Goal: Information Seeking & Learning: Learn about a topic

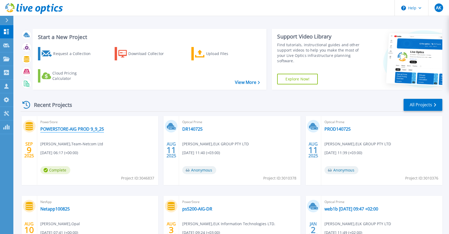
click at [82, 129] on link "POWERSTORE-AIG PROD 9_9_25" at bounding box center [72, 128] width 64 height 5
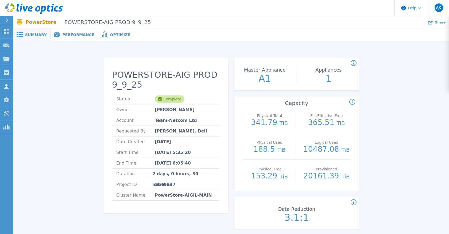
click at [75, 37] on div "Performance" at bounding box center [74, 35] width 48 height 12
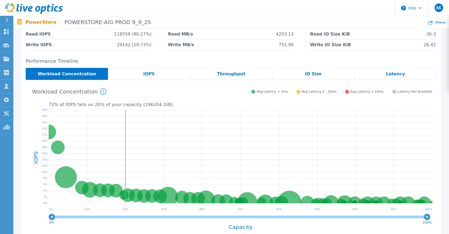
scroll to position [63, 0]
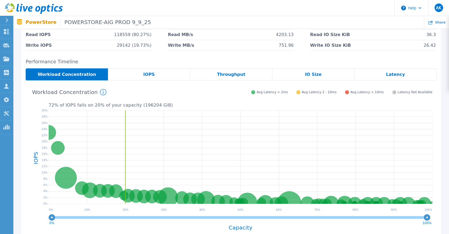
click at [154, 74] on div "IOPS" at bounding box center [149, 74] width 82 height 12
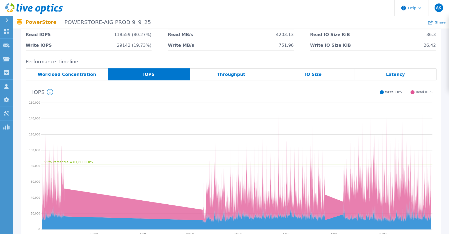
click at [218, 75] on div "Throughput" at bounding box center [231, 74] width 82 height 12
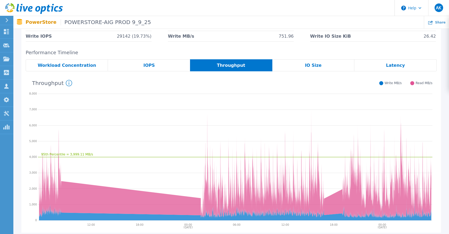
scroll to position [73, 0]
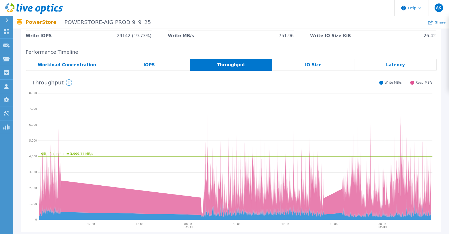
click at [306, 67] on span "IO Size" at bounding box center [313, 65] width 17 height 4
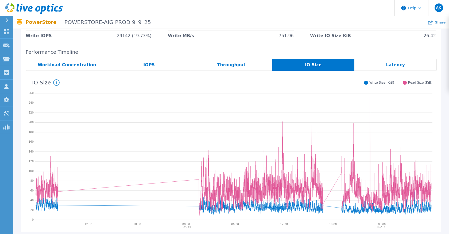
click at [391, 65] on span "Latency" at bounding box center [395, 65] width 19 height 4
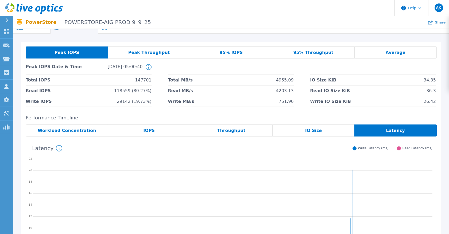
scroll to position [0, 0]
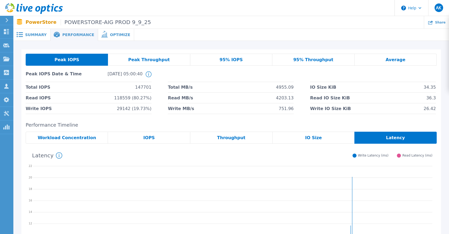
click at [153, 61] on span "Peak Throughput" at bounding box center [149, 60] width 42 height 4
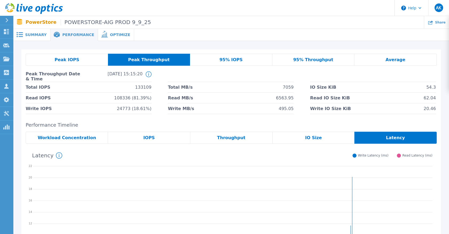
click at [75, 137] on span "Workload Concentration" at bounding box center [67, 138] width 58 height 4
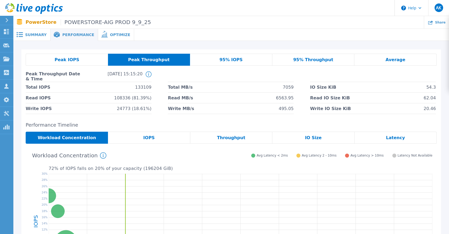
click at [111, 32] on div "Optimize" at bounding box center [116, 35] width 36 height 12
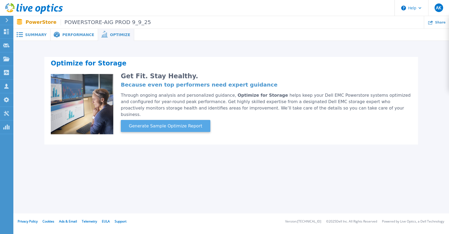
click at [172, 124] on button "Generate Sample Optimize Report" at bounding box center [165, 126] width 89 height 12
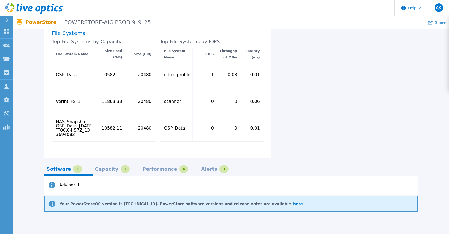
scroll to position [352, 0]
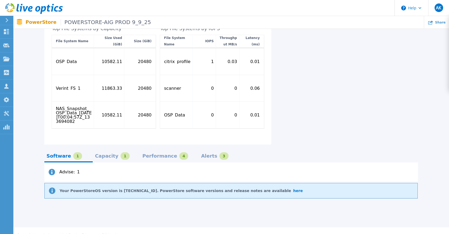
click at [102, 152] on div "Capacity 1" at bounding box center [112, 155] width 34 height 7
click at [150, 154] on div "Performance" at bounding box center [159, 156] width 35 height 4
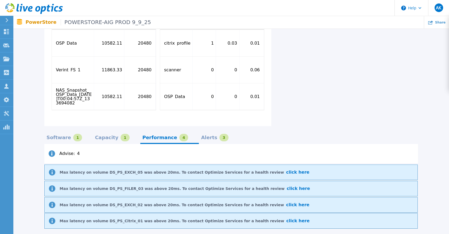
scroll to position [374, 0]
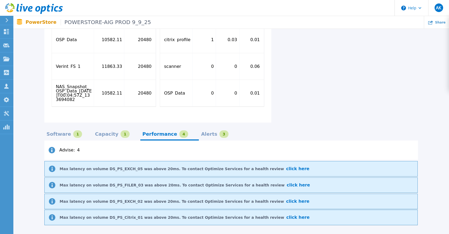
click at [201, 132] on div "Alerts" at bounding box center [209, 134] width 16 height 4
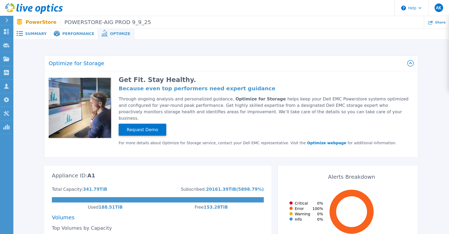
scroll to position [0, 0]
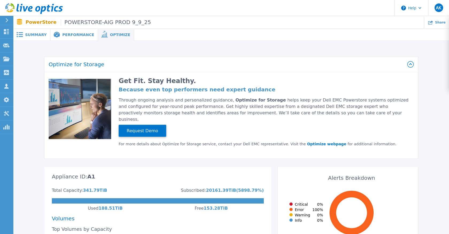
click at [71, 33] on span "Performance" at bounding box center [78, 35] width 32 height 4
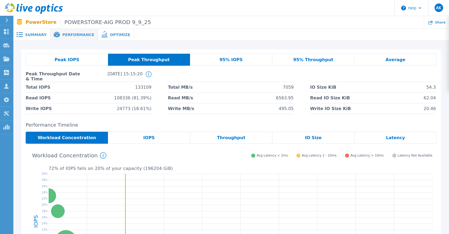
click at [81, 63] on div "Peak IOPS" at bounding box center [67, 60] width 82 height 12
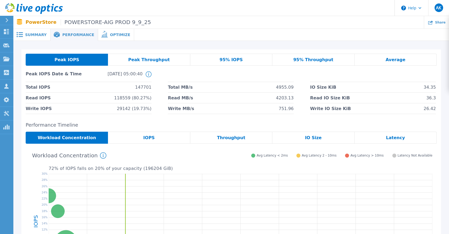
click at [27, 34] on span "Summary" at bounding box center [35, 35] width 21 height 4
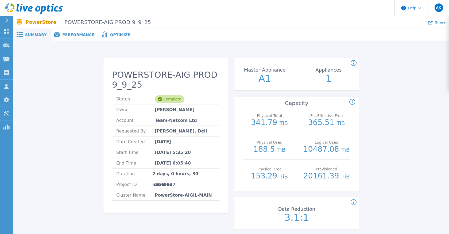
click at [69, 35] on span "Performance" at bounding box center [78, 35] width 32 height 4
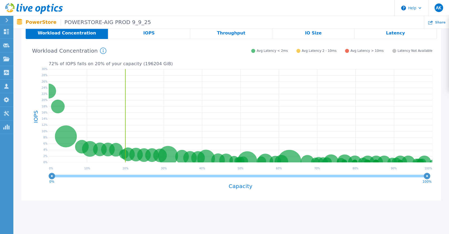
scroll to position [123, 0]
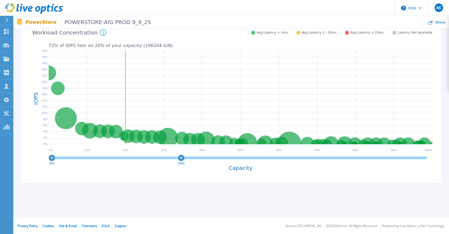
drag, startPoint x: 427, startPoint y: 157, endPoint x: 181, endPoint y: 165, distance: 245.6
click at [181, 165] on div "0% 34% Capacity" at bounding box center [240, 166] width 383 height 25
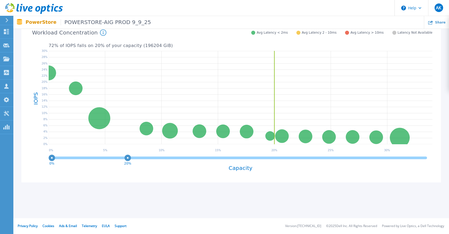
drag, startPoint x: 181, startPoint y: 158, endPoint x: 128, endPoint y: 170, distance: 55.0
click at [128, 170] on div "0% 20% Capacity" at bounding box center [240, 166] width 383 height 25
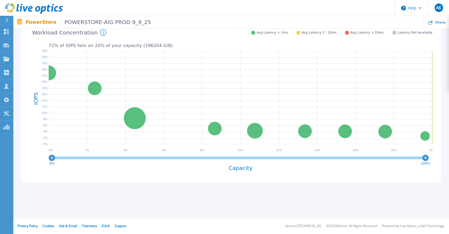
drag, startPoint x: 127, startPoint y: 158, endPoint x: 441, endPoint y: 159, distance: 313.5
click at [441, 158] on div "Peak IOPS Peak Throughput 95% IOPS 95% Throughput Average Peak IOPS Date & Time…" at bounding box center [230, 58] width 435 height 280
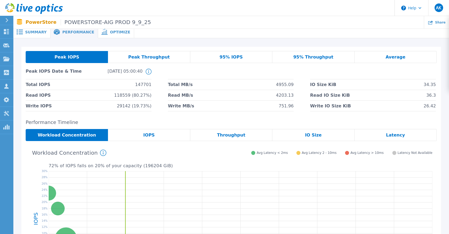
scroll to position [0, 0]
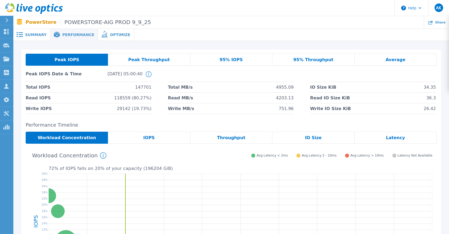
click at [40, 36] on span "Summary" at bounding box center [35, 35] width 21 height 4
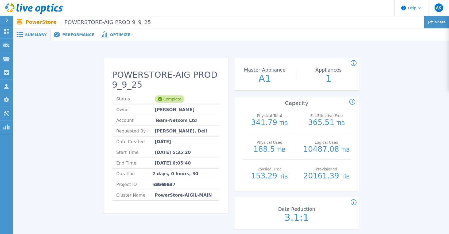
click at [438, 26] on div "Share" at bounding box center [436, 22] width 25 height 13
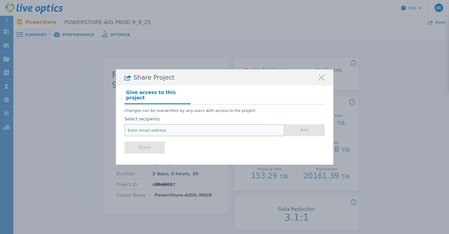
click at [172, 129] on input "email" at bounding box center [204, 130] width 160 height 12
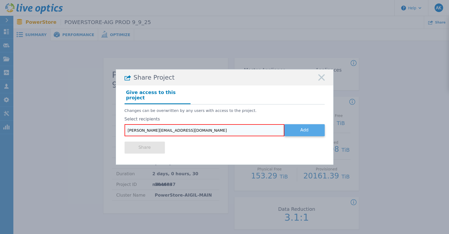
type input "oleg@elk-group.com"
click at [296, 126] on button "Add" at bounding box center [304, 130] width 40 height 12
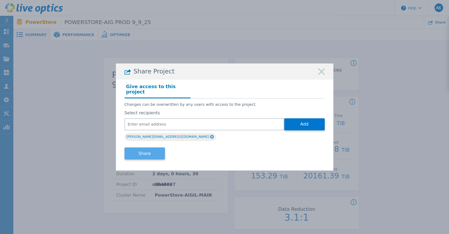
click at [151, 149] on button "Share" at bounding box center [144, 153] width 40 height 12
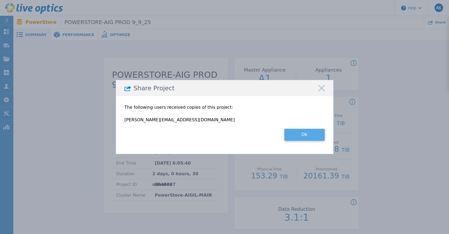
click at [298, 130] on button "Ok" at bounding box center [304, 135] width 40 height 12
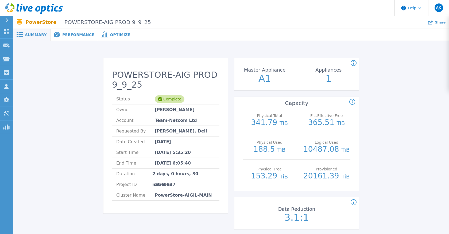
click at [71, 36] on span "Performance" at bounding box center [78, 35] width 32 height 4
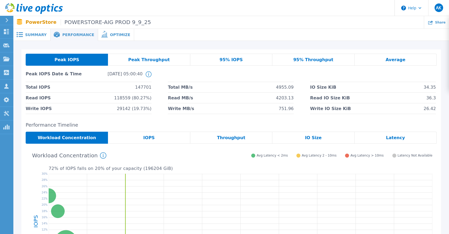
click at [142, 61] on span "Peak Throughput" at bounding box center [149, 60] width 42 height 4
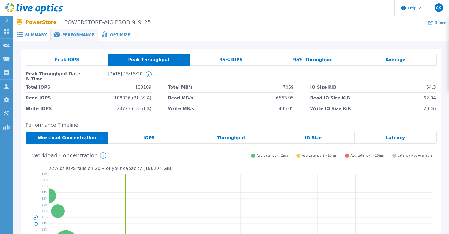
click at [231, 58] on span "95% IOPS" at bounding box center [230, 60] width 23 height 4
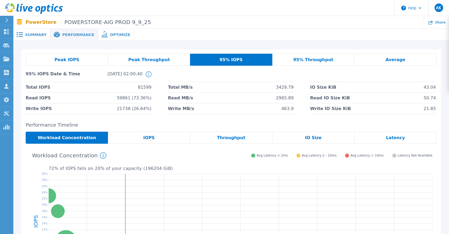
click at [314, 58] on span "95% Throughput" at bounding box center [313, 60] width 40 height 4
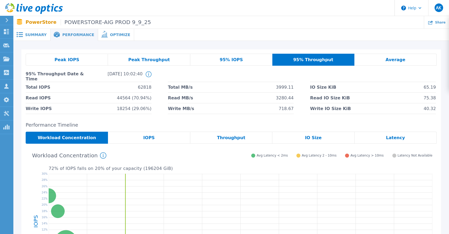
click at [385, 63] on div "Average" at bounding box center [395, 60] width 82 height 12
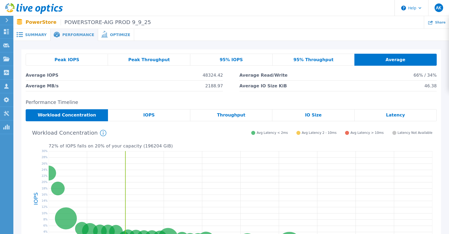
click at [57, 62] on span "Peak IOPS" at bounding box center [66, 60] width 25 height 4
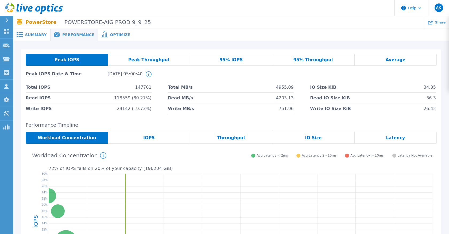
click at [35, 39] on div "Summary" at bounding box center [31, 35] width 37 height 12
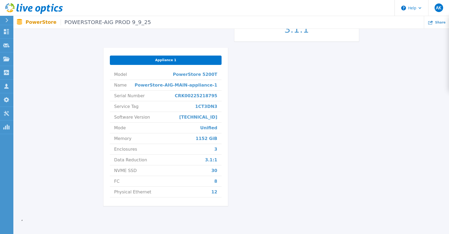
scroll to position [190, 0]
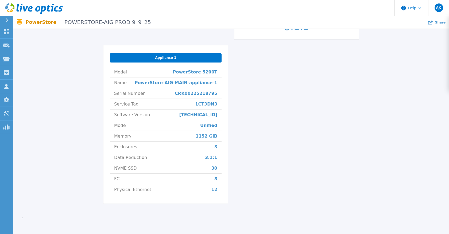
click at [216, 188] on span "12" at bounding box center [214, 189] width 6 height 10
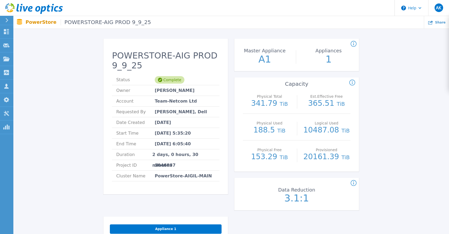
scroll to position [0, 0]
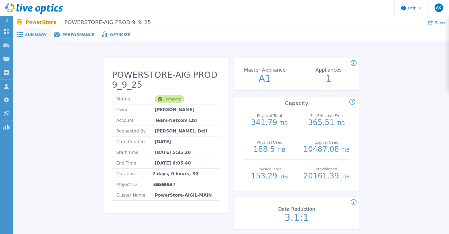
click at [24, 9] on icon at bounding box center [25, 8] width 5 height 5
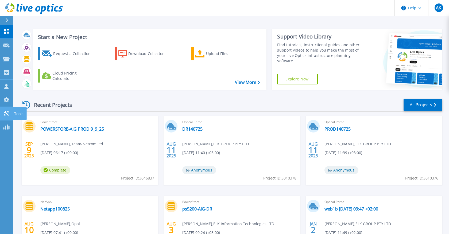
click at [8, 113] on icon at bounding box center [6, 113] width 6 height 5
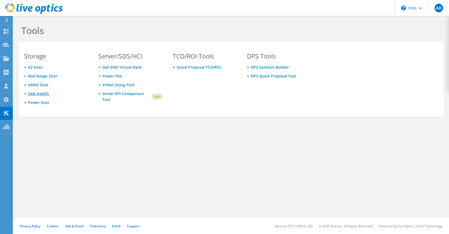
click at [40, 96] on link "SAN Health" at bounding box center [38, 93] width 21 height 5
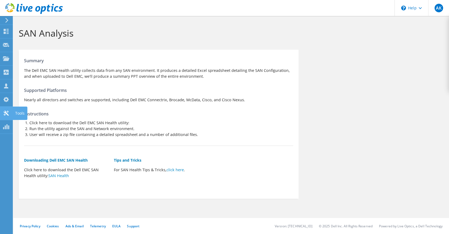
click at [13, 114] on div "Tools" at bounding box center [20, 113] width 15 height 13
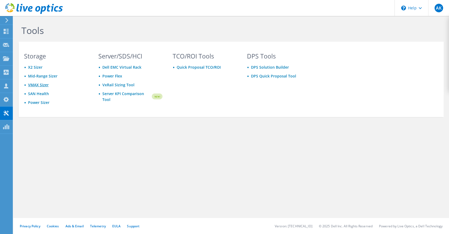
click at [35, 85] on link "VMAX Sizer" at bounding box center [38, 84] width 21 height 5
click at [48, 77] on link "Mid-Range Sizer" at bounding box center [42, 75] width 29 height 5
click at [23, 7] on icon at bounding box center [33, 8] width 57 height 11
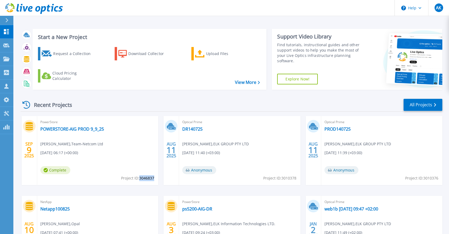
drag, startPoint x: 140, startPoint y: 178, endPoint x: 153, endPoint y: 180, distance: 13.2
click at [153, 180] on span "Project ID: 3046837" at bounding box center [137, 178] width 33 height 6
copy span "3046837"
click at [7, 112] on icon at bounding box center [6, 113] width 5 height 5
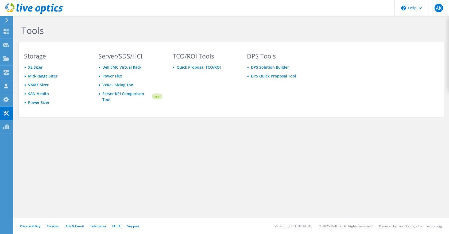
click at [34, 66] on link "X2 Sizer" at bounding box center [35, 67] width 14 height 5
click at [21, 8] on use at bounding box center [33, 8] width 57 height 11
